Goal: Transaction & Acquisition: Purchase product/service

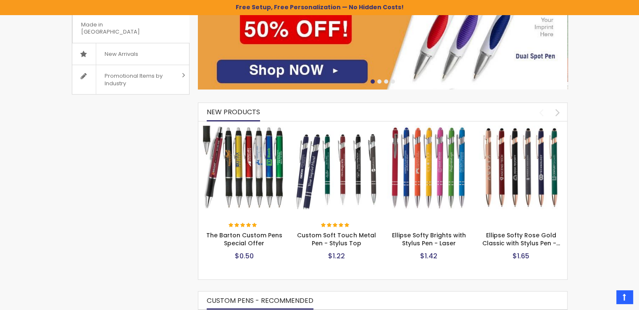
scroll to position [299, 0]
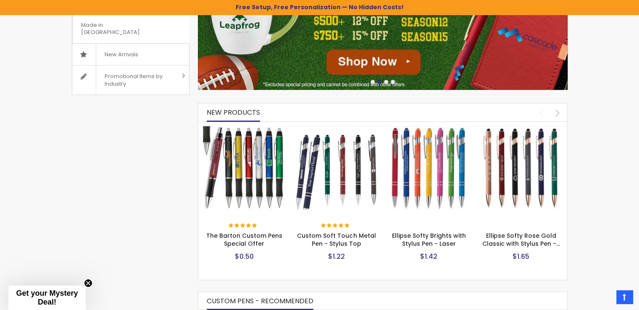
click at [506, 161] on img at bounding box center [521, 168] width 84 height 84
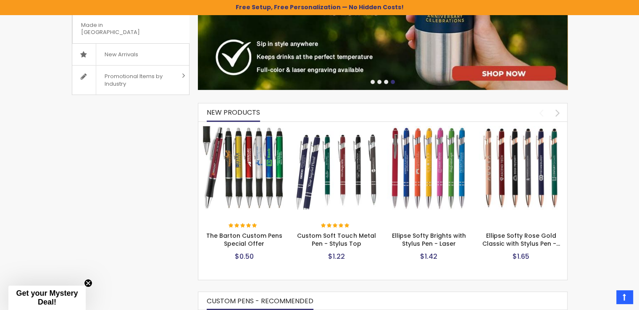
click at [305, 170] on img at bounding box center [337, 168] width 84 height 84
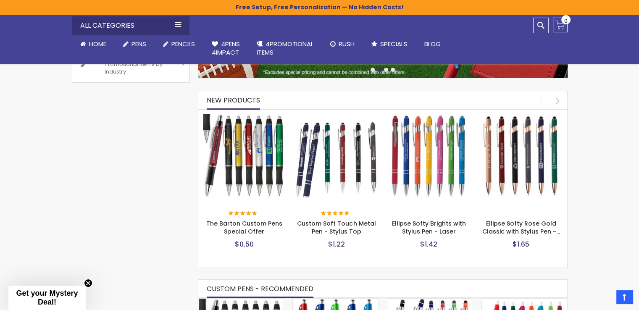
scroll to position [309, 0]
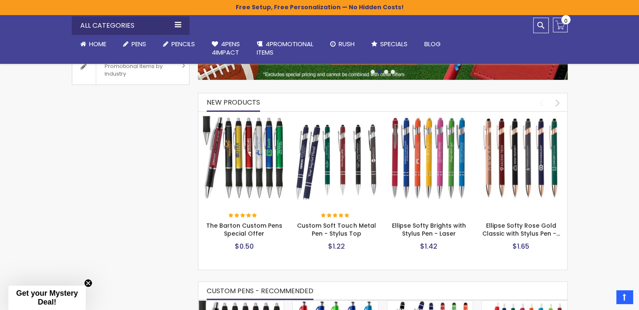
click at [525, 141] on img at bounding box center [521, 158] width 84 height 84
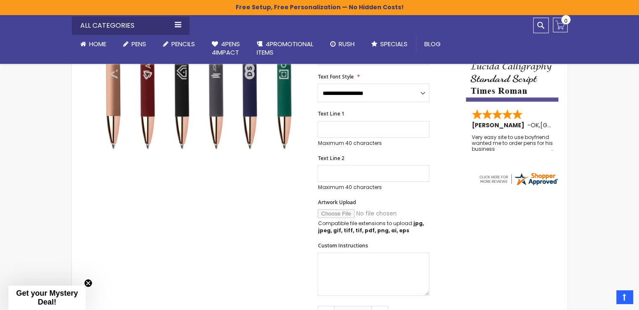
scroll to position [343, 0]
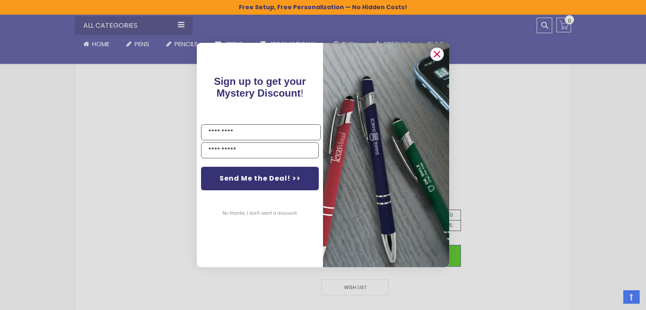
click at [435, 56] on icon "Close dialog" at bounding box center [436, 54] width 5 height 5
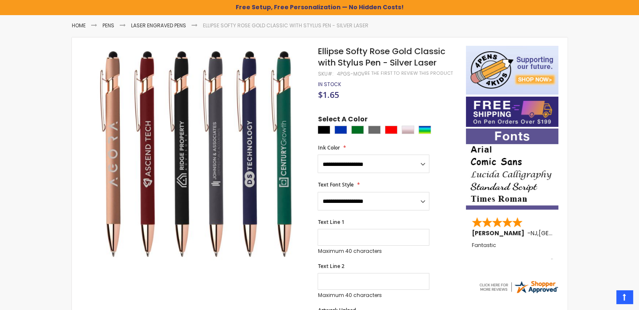
scroll to position [107, 0]
click at [426, 171] on select "**********" at bounding box center [374, 164] width 112 height 18
click at [439, 178] on div "**********" at bounding box center [388, 260] width 140 height 291
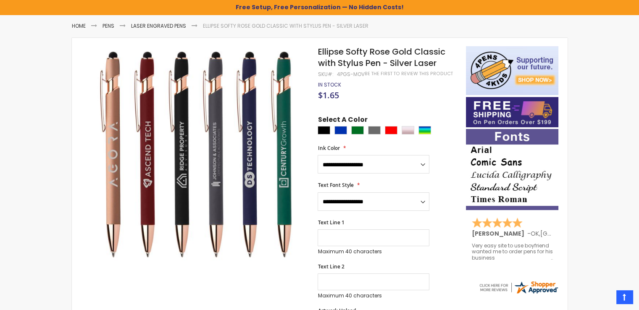
scroll to position [0, 0]
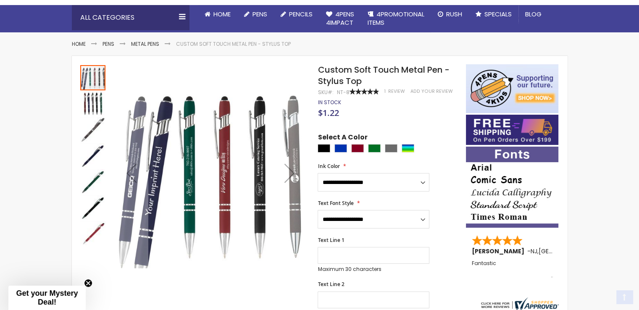
scroll to position [92, 0]
